Goal: Information Seeking & Learning: Learn about a topic

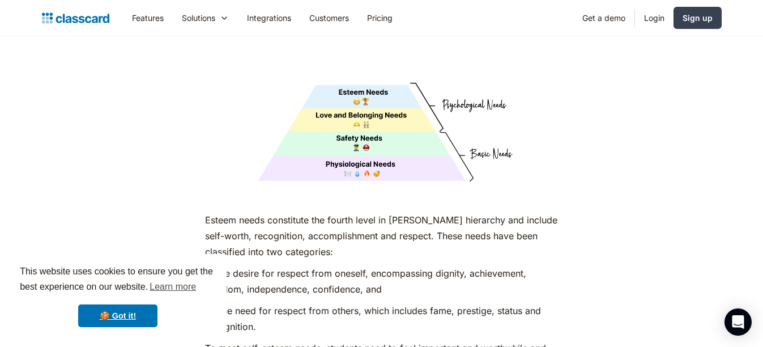
scroll to position [3837, 0]
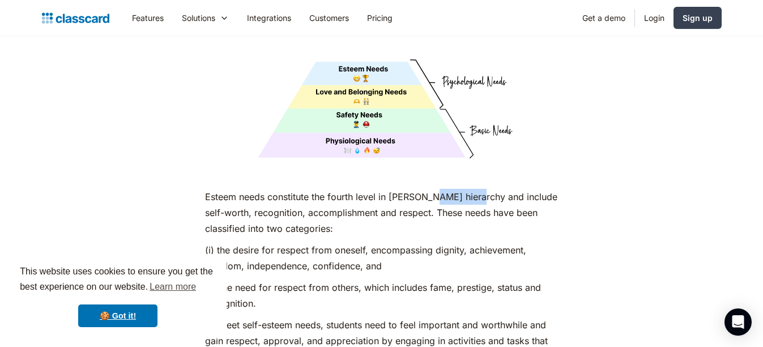
drag, startPoint x: 431, startPoint y: 173, endPoint x: 474, endPoint y: 175, distance: 43.1
click at [474, 189] on p "Esteem needs constitute the fourth level in [PERSON_NAME] hierarchy and include…" at bounding box center [381, 213] width 353 height 48
copy p "hierarchy"
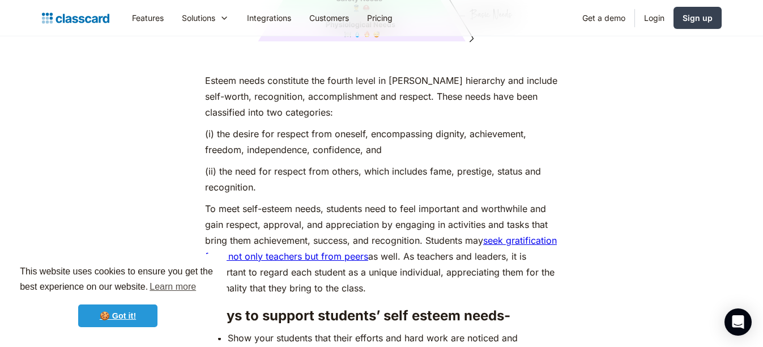
click at [124, 316] on link "🍪 Got it!" at bounding box center [117, 315] width 79 height 23
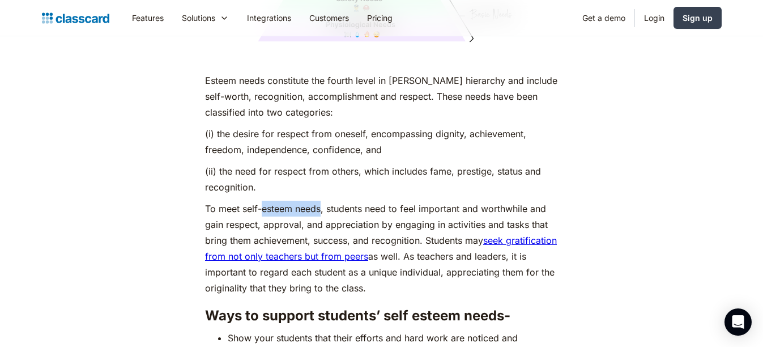
drag, startPoint x: 262, startPoint y: 186, endPoint x: 321, endPoint y: 188, distance: 58.4
click at [321, 201] on p "To meet self-esteem needs, students need to feel important and worthwhile and g…" at bounding box center [381, 248] width 353 height 95
copy p "esteem needs"
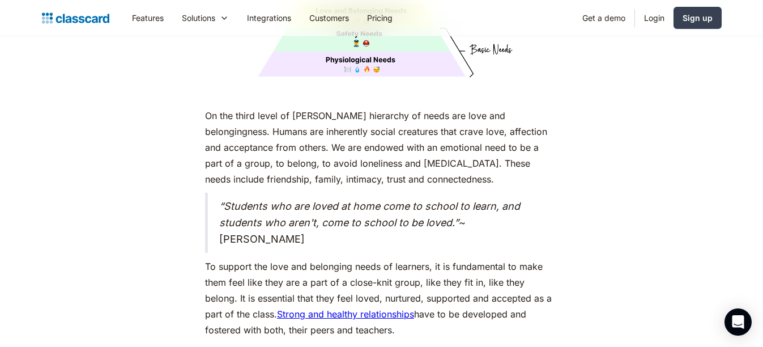
scroll to position [3009, 0]
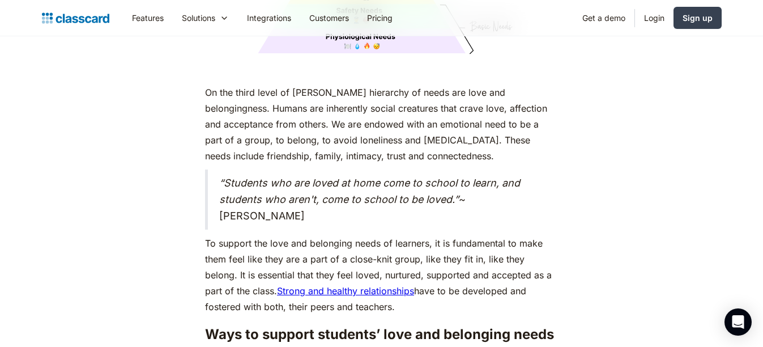
drag, startPoint x: 221, startPoint y: 160, endPoint x: 267, endPoint y: 192, distance: 55.9
click at [267, 192] on blockquote "“Students who are loved at home come to school to learn, and students who aren'…" at bounding box center [381, 199] width 353 height 60
copy blockquote "“Students who are loved at home come to school to learn, and students who aren'…"
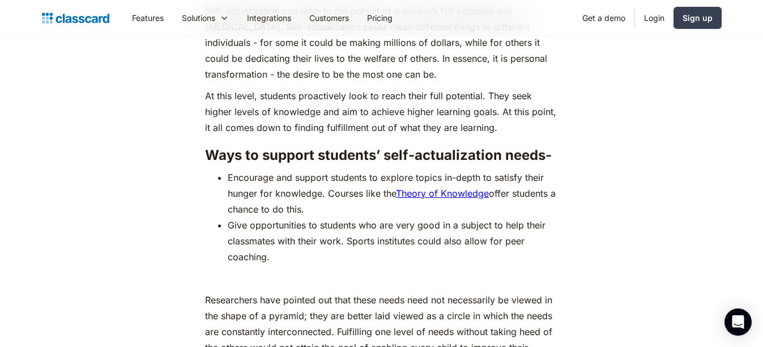
scroll to position [5014, 0]
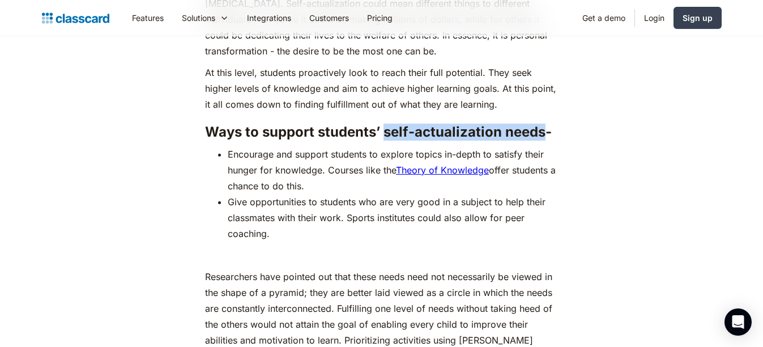
drag, startPoint x: 382, startPoint y: 127, endPoint x: 542, endPoint y: 133, distance: 159.9
click at [542, 133] on h3 "Ways to support students’ self-actualization needs-" at bounding box center [381, 132] width 353 height 17
copy h3 "self-actualization needs"
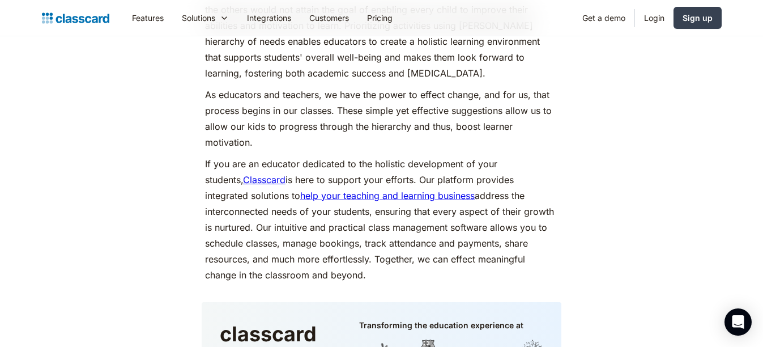
scroll to position [5352, 0]
